Goal: Obtain resource: Download file/media

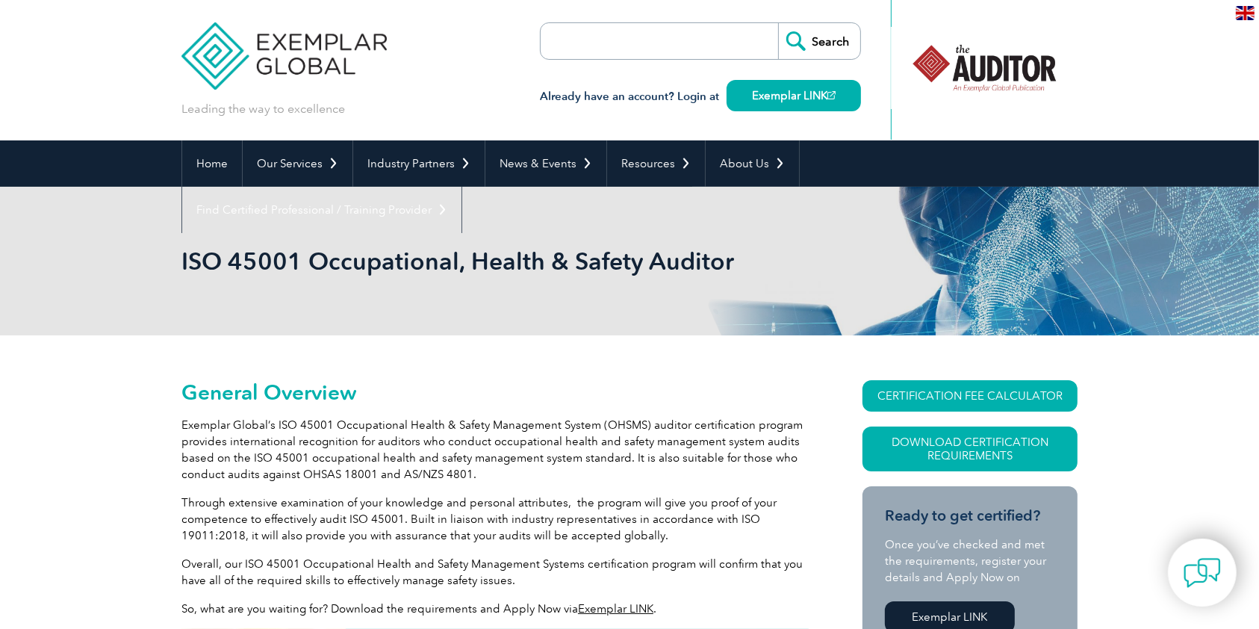
click at [688, 45] on input "search" at bounding box center [626, 41] width 157 height 36
type input "responsible care audiotr"
click at [778, 23] on input "Search" at bounding box center [819, 41] width 82 height 36
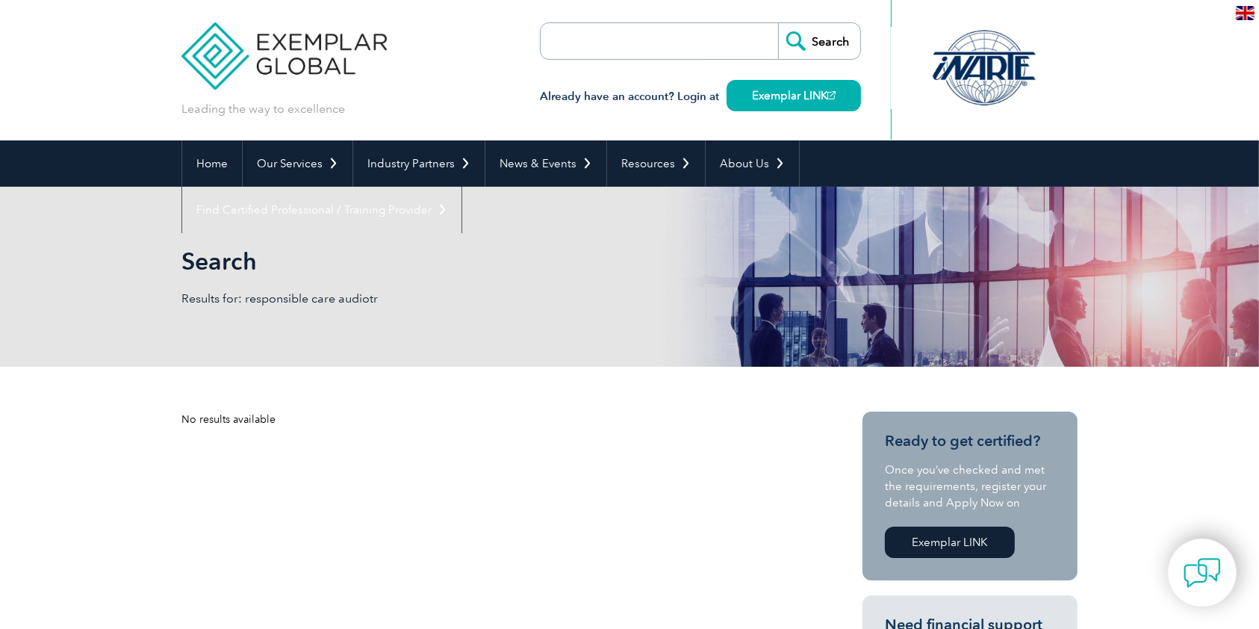
click at [621, 33] on input "search" at bounding box center [626, 41] width 157 height 36
click at [663, 32] on input "r" at bounding box center [626, 41] width 157 height 36
type input "responsible care"
click at [778, 23] on input "Search" at bounding box center [819, 41] width 82 height 36
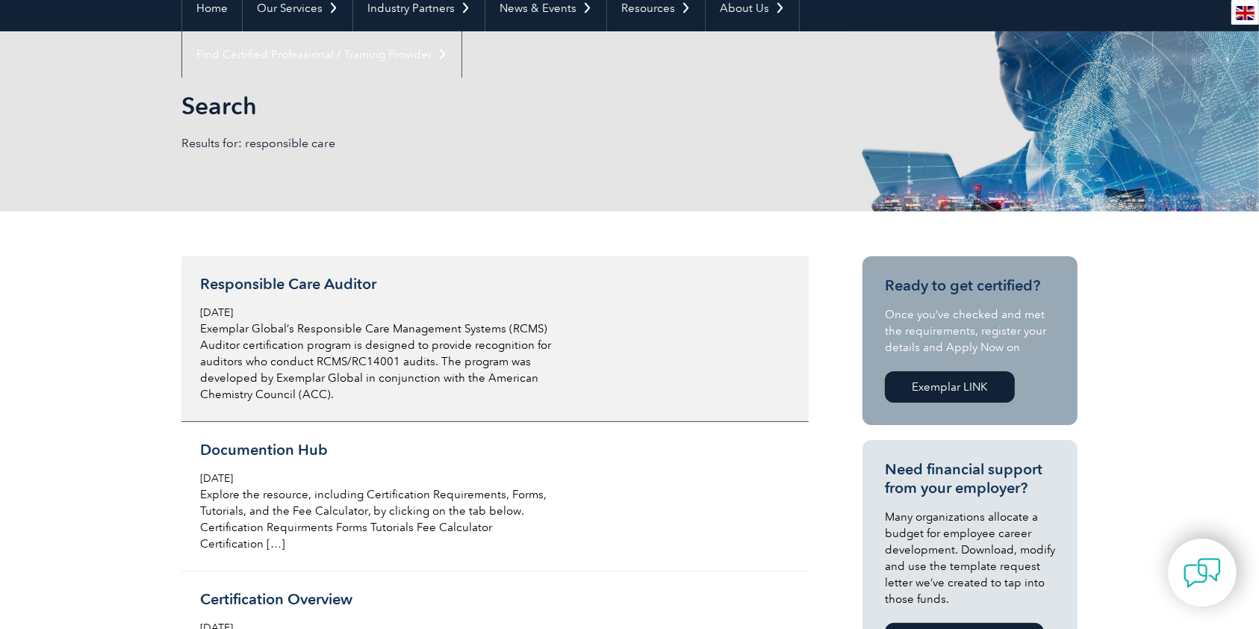
scroll to position [199, 0]
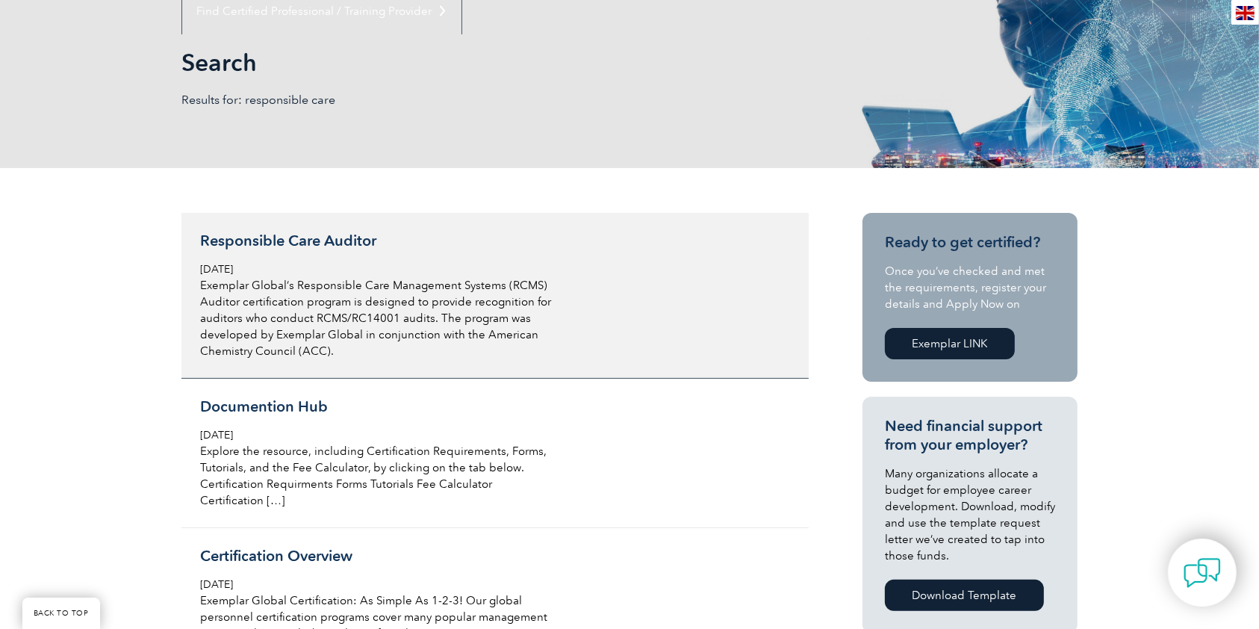
click at [245, 240] on h3 "Responsible Care Auditor" at bounding box center [377, 240] width 354 height 19
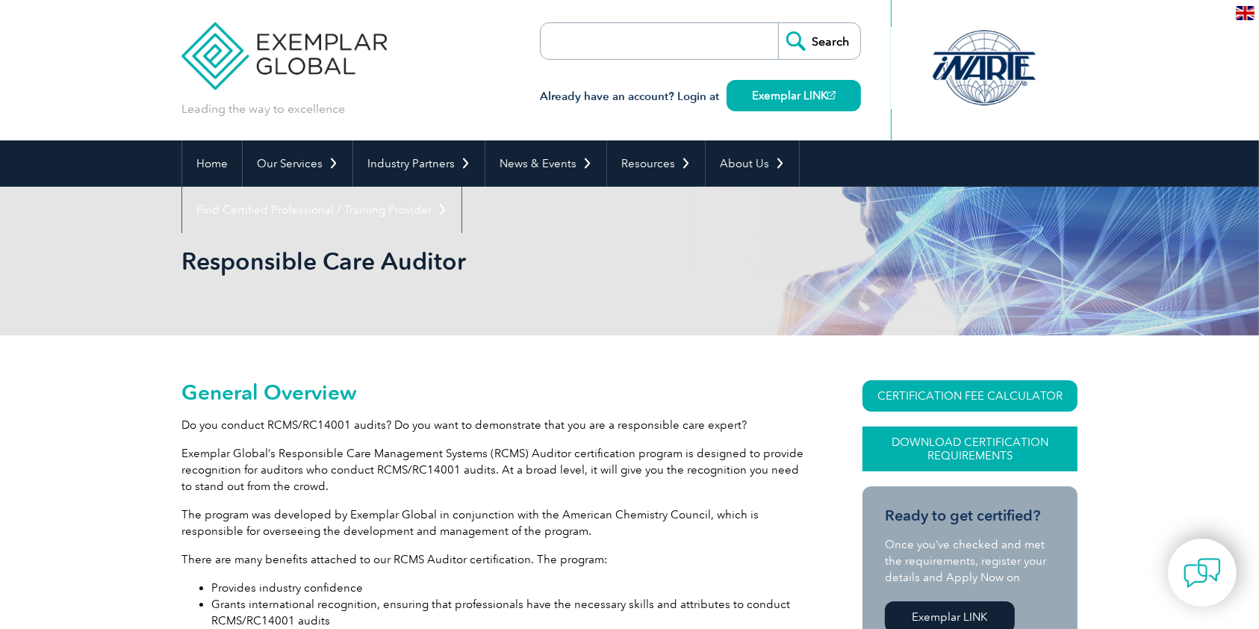
click at [1020, 453] on link "Download Certification Requirements" at bounding box center [969, 448] width 215 height 45
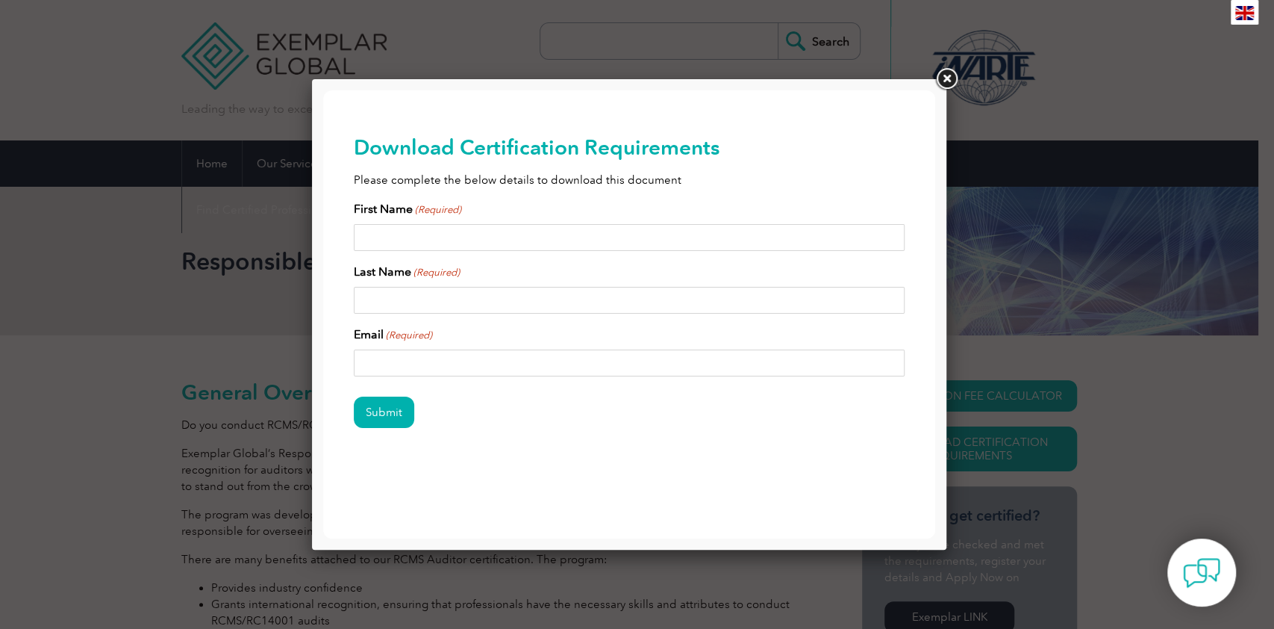
click at [396, 235] on input "First Name (Required)" at bounding box center [629, 237] width 551 height 27
type input "[PERSON_NAME]"
type input "[EMAIL_ADDRESS][DOMAIN_NAME]"
click at [354, 396] on input "Submit" at bounding box center [384, 411] width 60 height 31
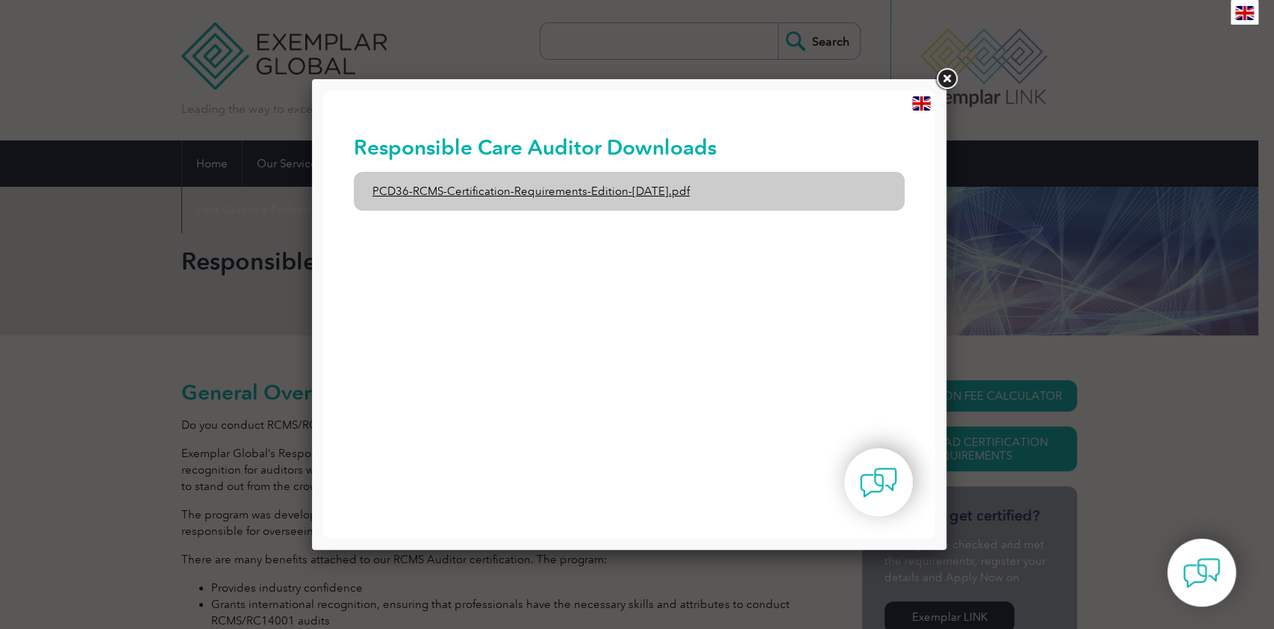
click at [434, 204] on link "PCD36-RCMS-Certification-Requirements-Edition-[DATE].pdf" at bounding box center [629, 191] width 551 height 39
